Goal: Task Accomplishment & Management: Use online tool/utility

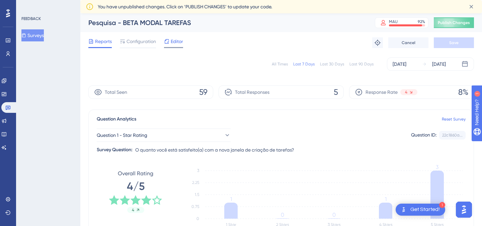
click at [175, 42] on span "Editor" at bounding box center [177, 41] width 12 height 8
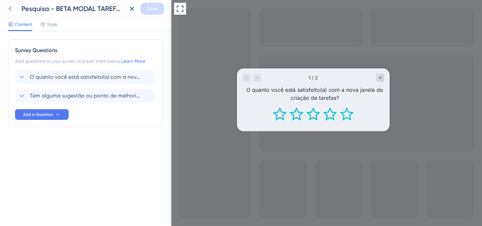
click at [13, 9] on icon at bounding box center [10, 9] width 8 height 8
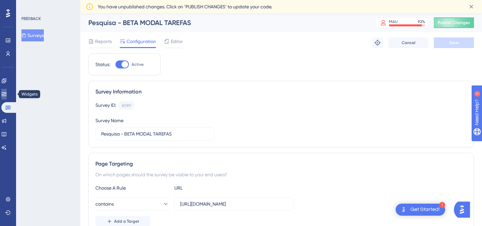
click at [6, 95] on icon at bounding box center [3, 94] width 5 height 5
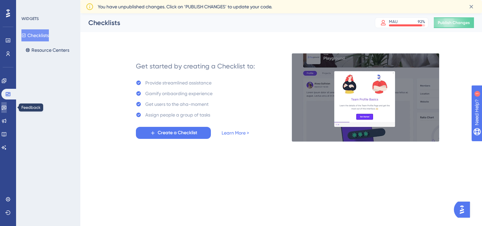
click at [6, 109] on icon at bounding box center [4, 108] width 5 height 4
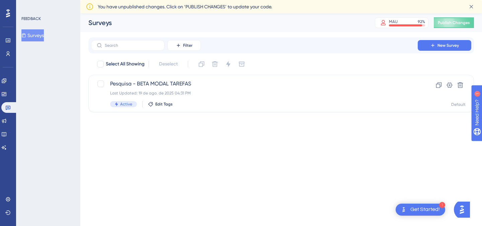
click at [6, 115] on div "Engagement Widgets Feedback Product Updates Knowledge Base AI Assistant" at bounding box center [7, 115] width 13 height 78
click at [5, 124] on link at bounding box center [3, 121] width 5 height 11
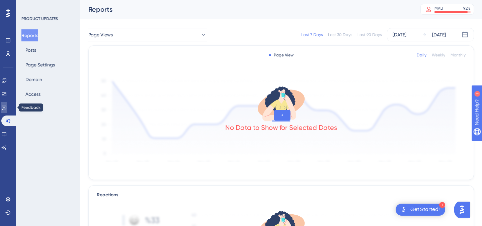
click at [5, 109] on link at bounding box center [3, 107] width 5 height 11
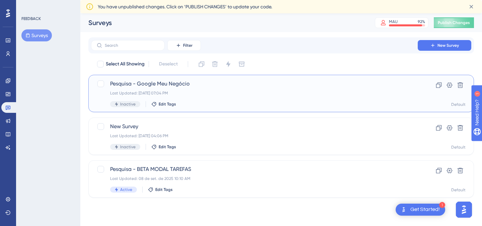
click at [163, 90] on div "Pesquisa - Google Meu Negócio Last Updated: [DATE] 07:04 PM Inactive Edit Tags" at bounding box center [254, 93] width 288 height 27
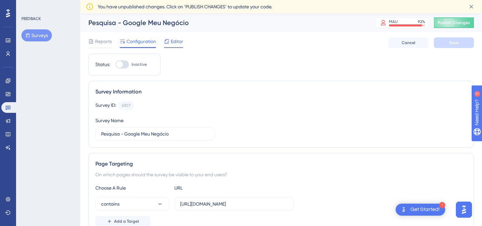
click at [171, 44] on span "Editor" at bounding box center [177, 41] width 12 height 8
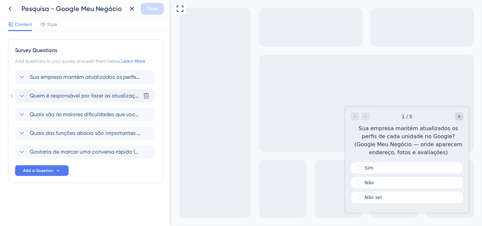
click at [104, 93] on span "Quem é responsável por fazer as atualizações das informações do GMN?" at bounding box center [85, 96] width 110 height 8
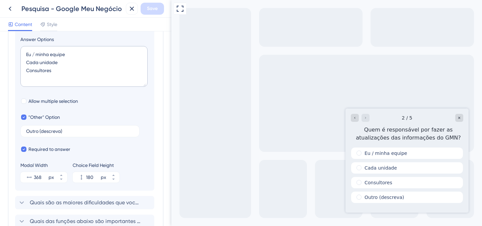
scroll to position [202, 0]
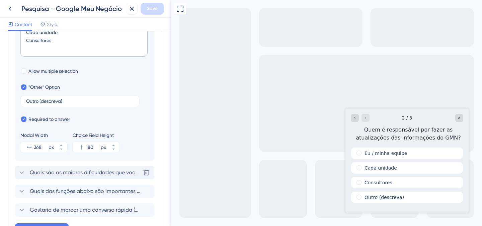
click at [53, 176] on span "Quais são as maiores dificuldades que vocês enfrentam com o GMN?" at bounding box center [85, 173] width 110 height 8
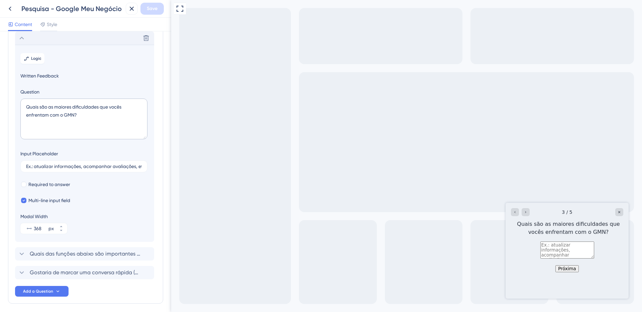
scroll to position [77, 0]
